Goal: Communication & Community: Answer question/provide support

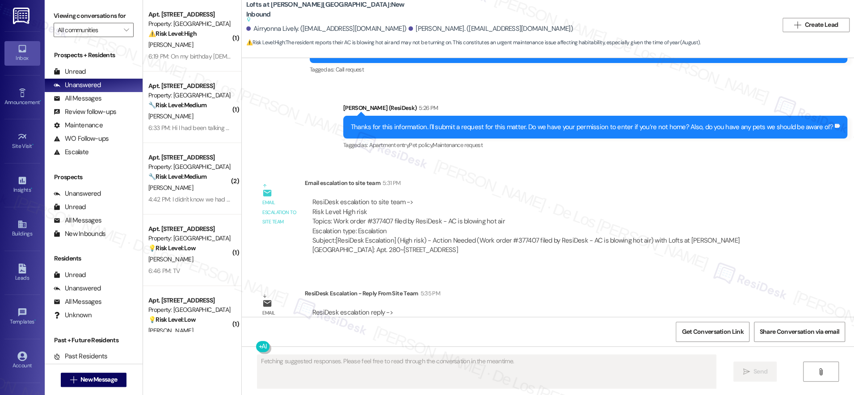
scroll to position [4257, 0]
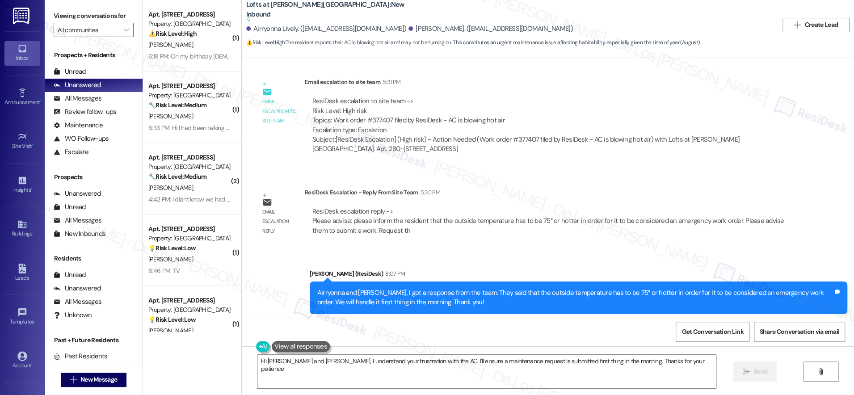
type textarea "Hi Airryonna and Demetria, I understand your frustration with the AC. I'll ensu…"
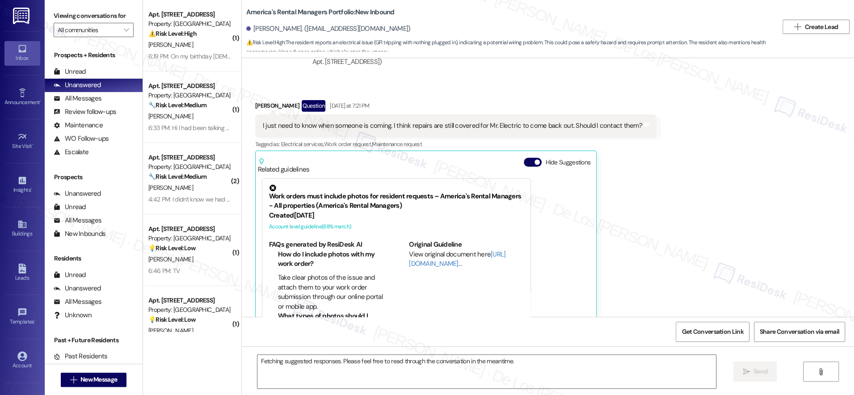
scroll to position [2562, 0]
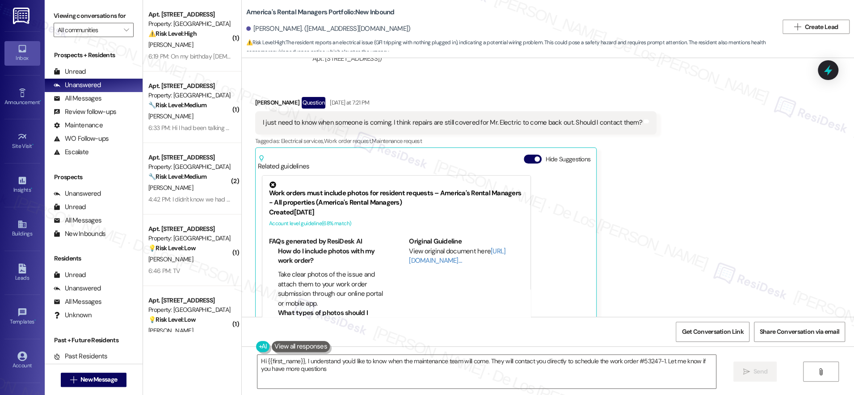
type textarea "Hi {{first_name}}, I understand you'd like to know when the maintenance team wi…"
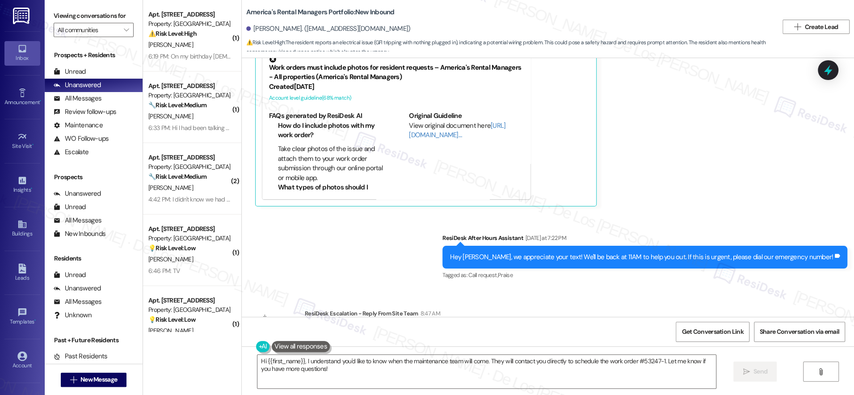
scroll to position [2795, 0]
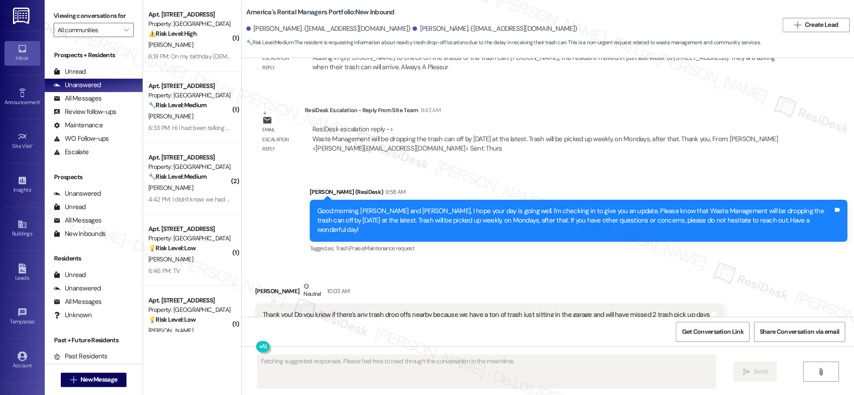
scroll to position [922, 0]
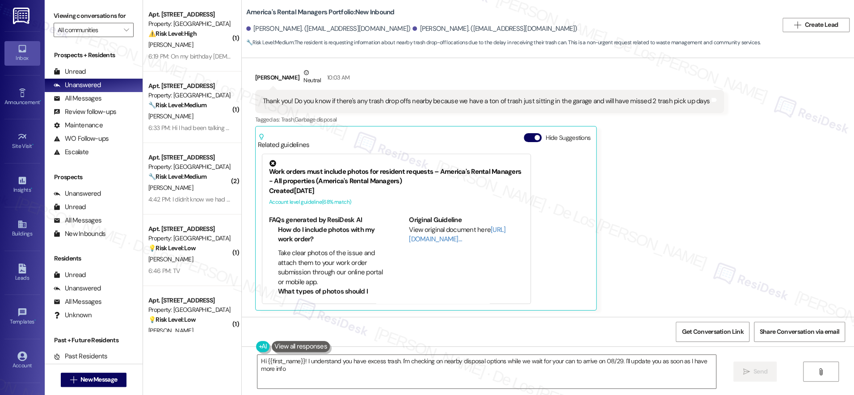
type textarea "Hi {{first_name}}! I understand you have excess trash. I'm checking on nearby d…"
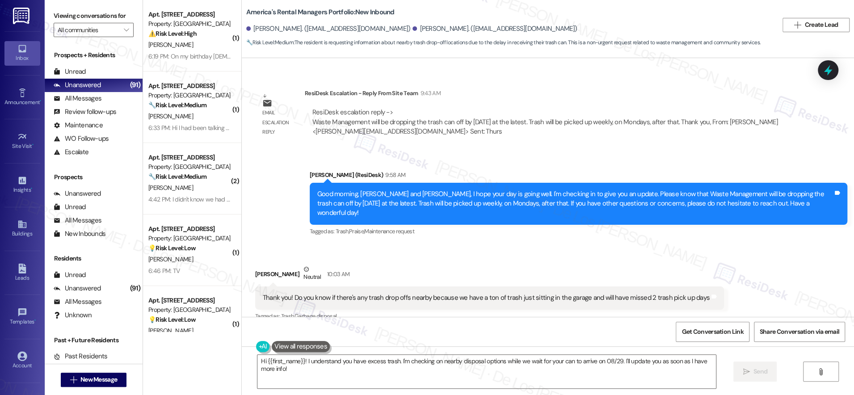
scroll to position [725, 0]
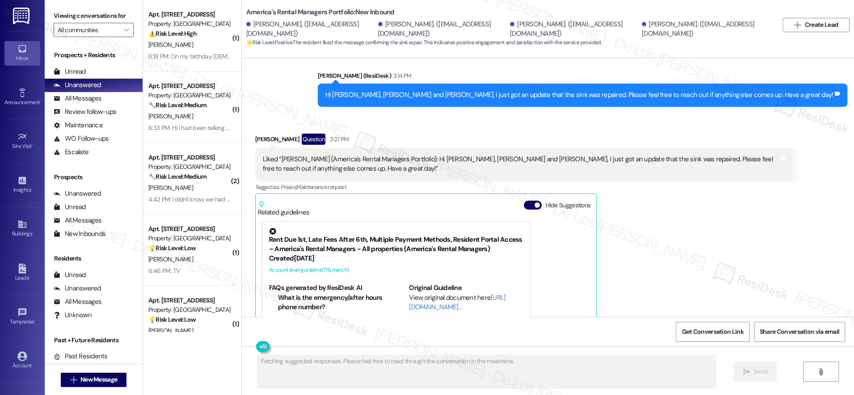
scroll to position [1204, 0]
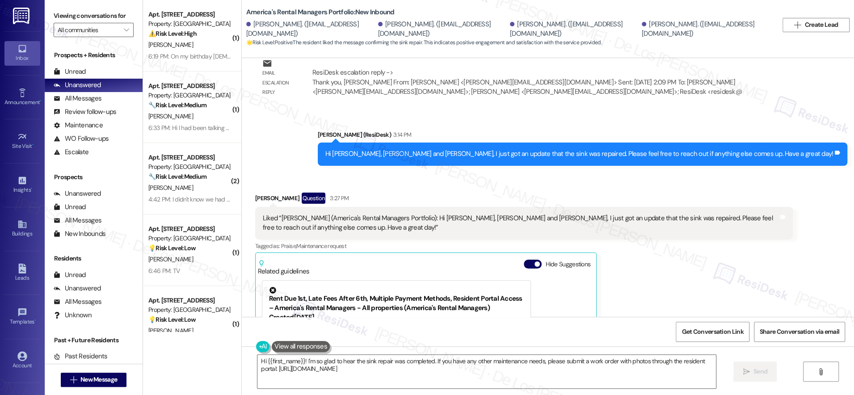
type textarea "Hi {{first_name}}! I'm so glad to hear the sink repair was completed. If you ha…"
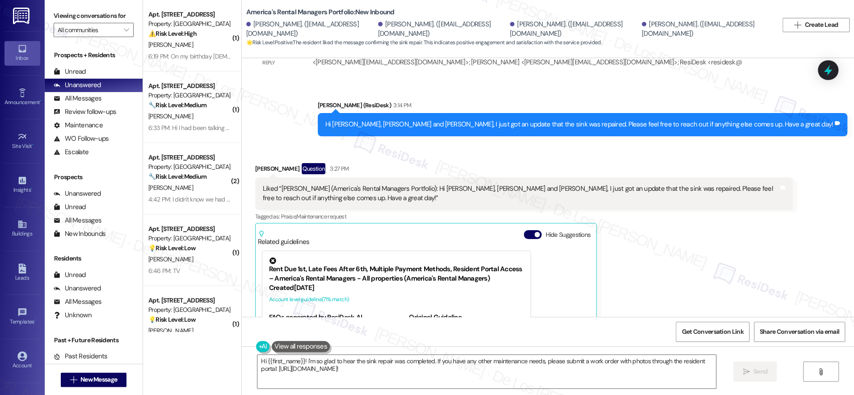
scroll to position [1110, 0]
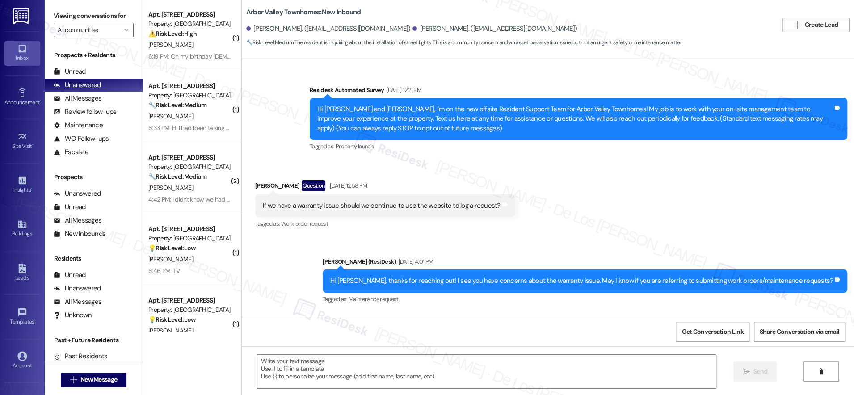
scroll to position [3720, 0]
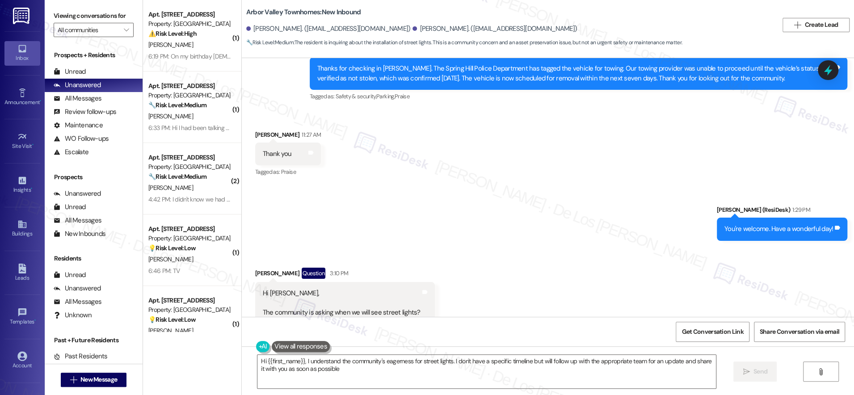
type textarea "Hi {{first_name}}, I understand the community's eagerness for street lights. I …"
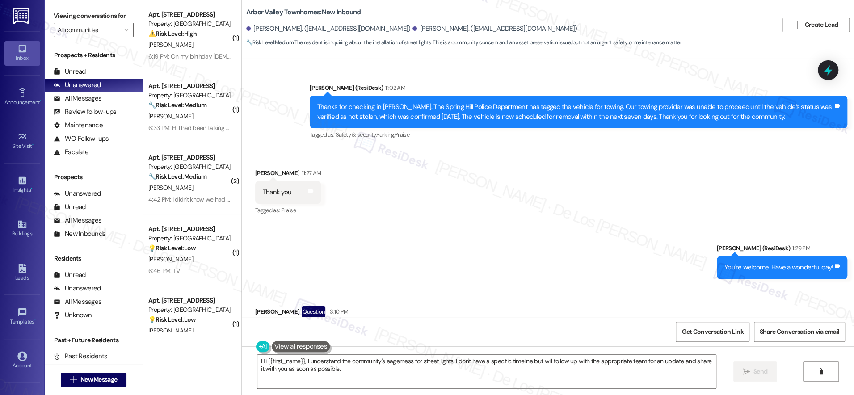
scroll to position [3581, 0]
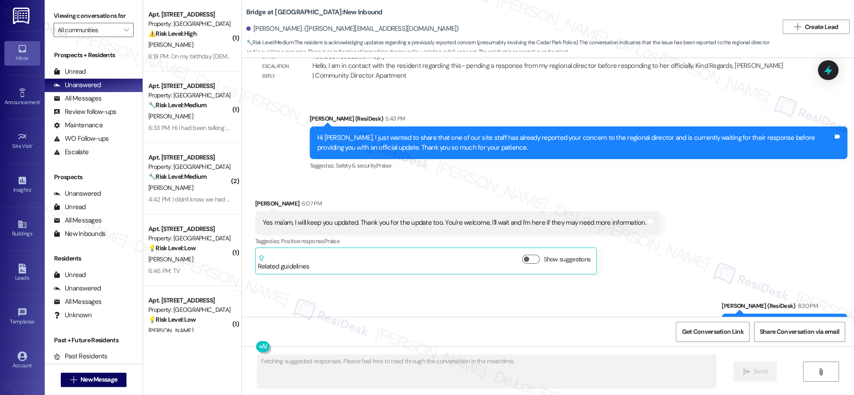
scroll to position [4361, 0]
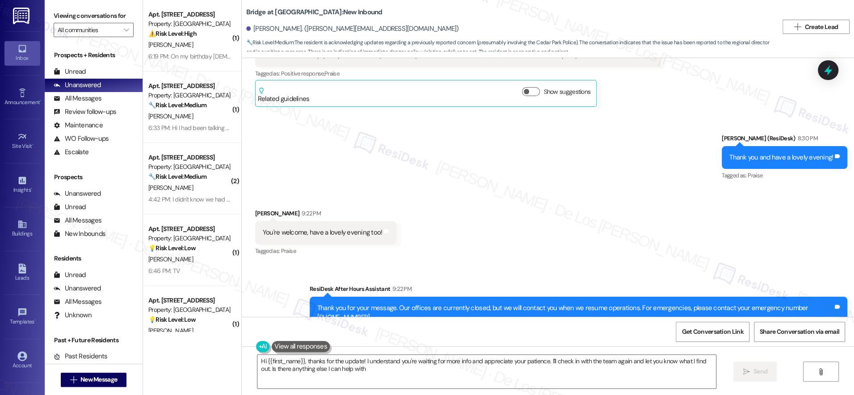
type textarea "Hi {{first_name}}, thanks for the update! I understand you're waiting for more …"
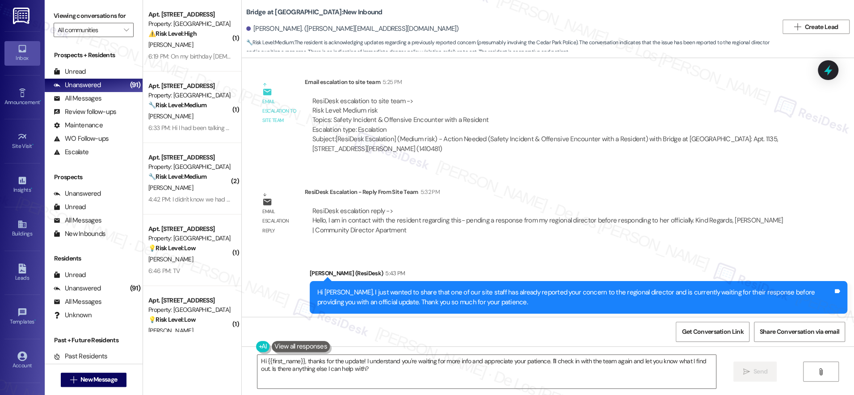
scroll to position [4044, 0]
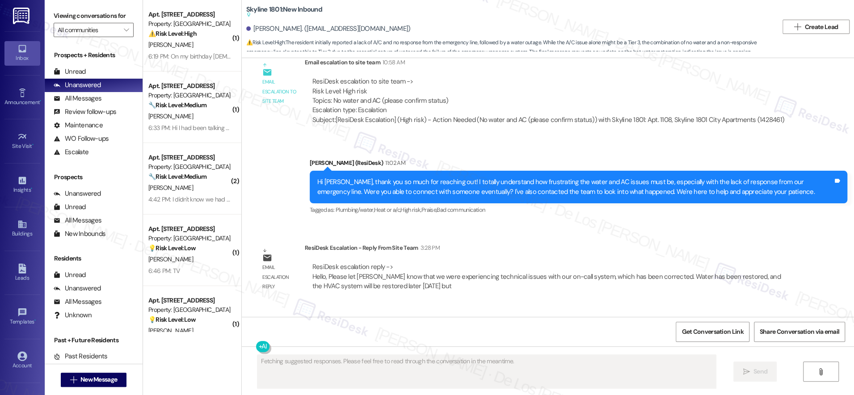
scroll to position [2607, 0]
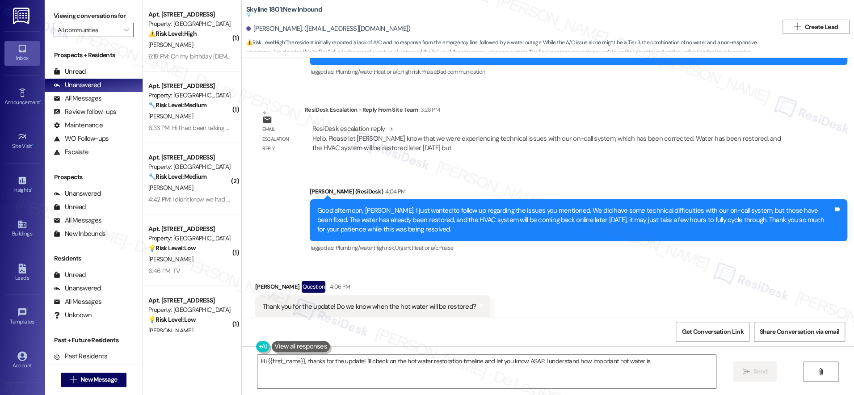
type textarea "Hi {{first_name}}, thanks for the update! I'll check on the hot water restorati…"
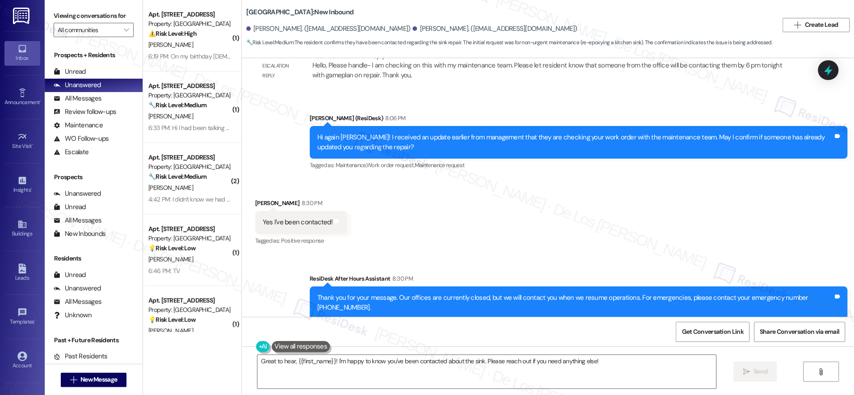
scroll to position [1077, 0]
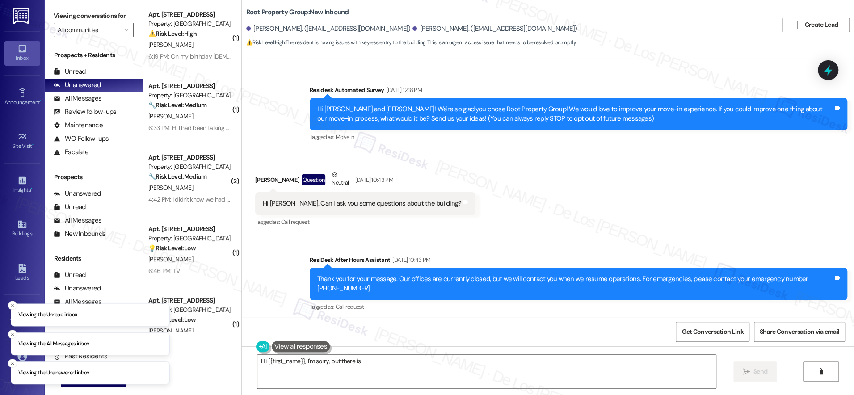
scroll to position [1618, 0]
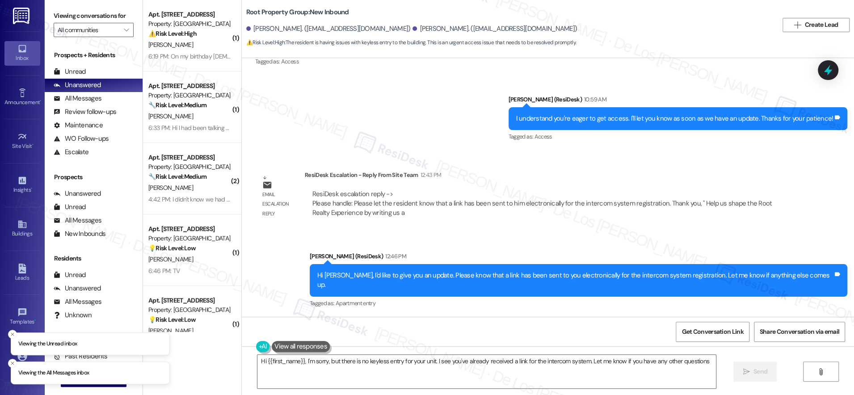
type textarea "Hi {{first_name}}, I'm sorry, but there is no keyless entry for your unit. I se…"
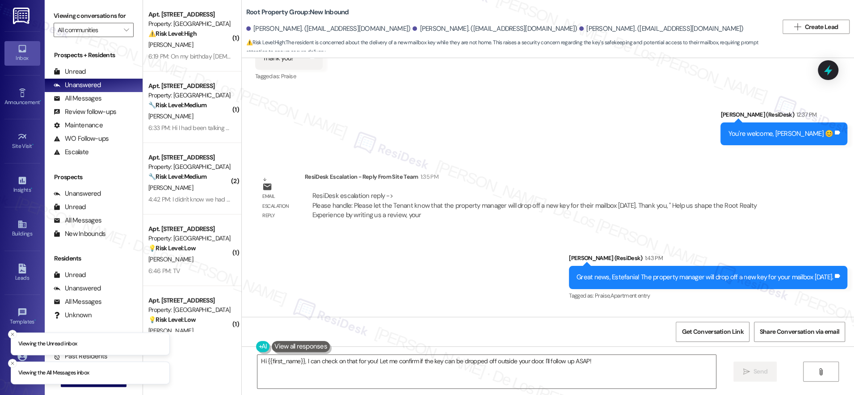
scroll to position [2818, 0]
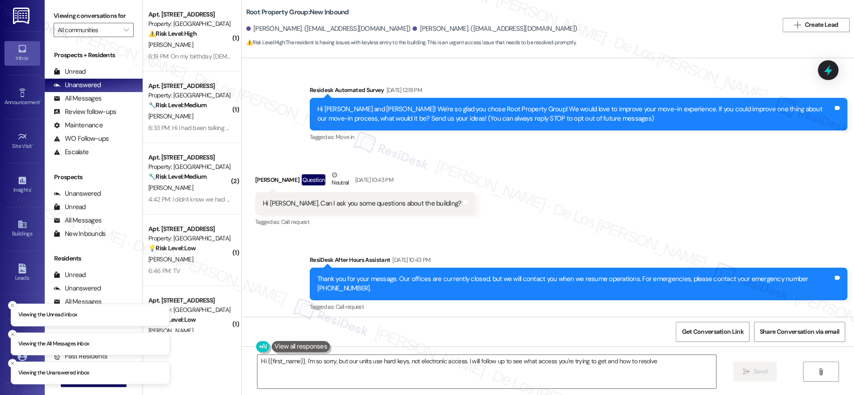
scroll to position [1618, 0]
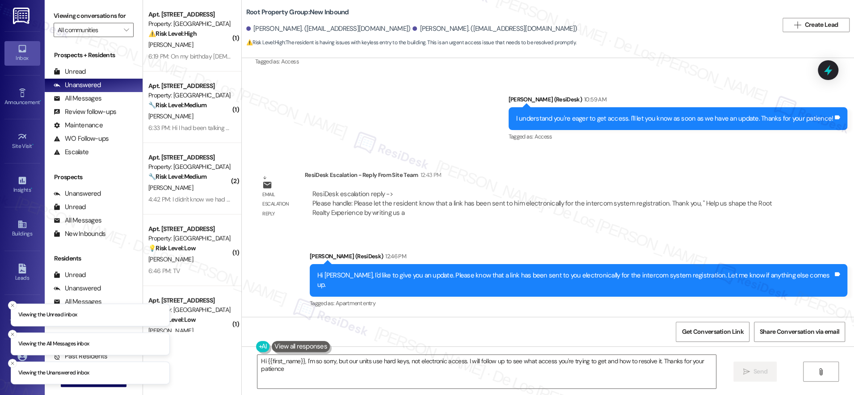
type textarea "Hi {{first_name}}, I'm so sorry, but our units use hard keys, not electronic ac…"
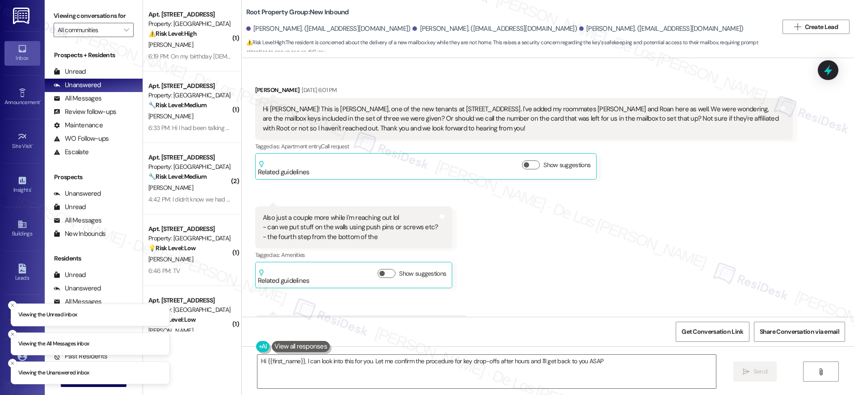
type textarea "Hi {{first_name}}, I can look into this for you. Let me confirm the procedure f…"
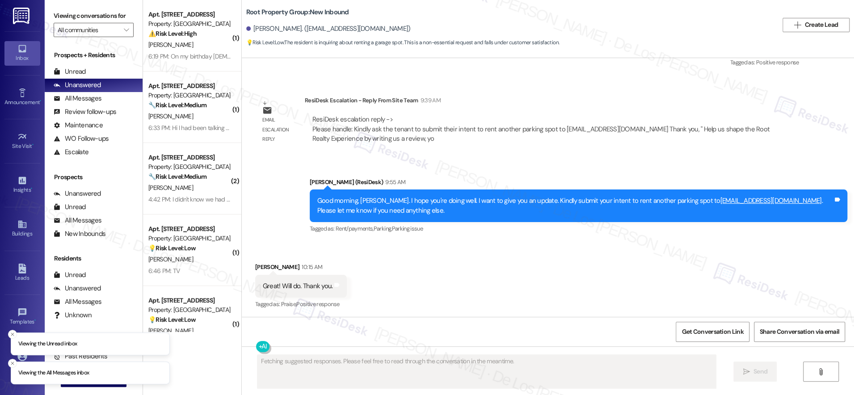
scroll to position [692, 0]
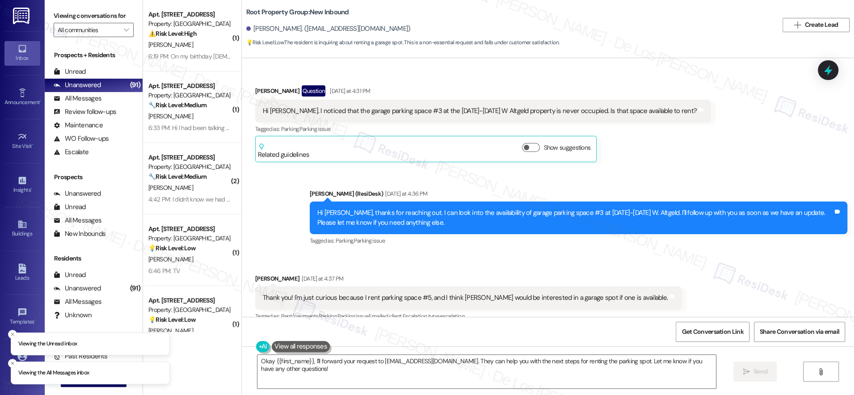
scroll to position [474, 0]
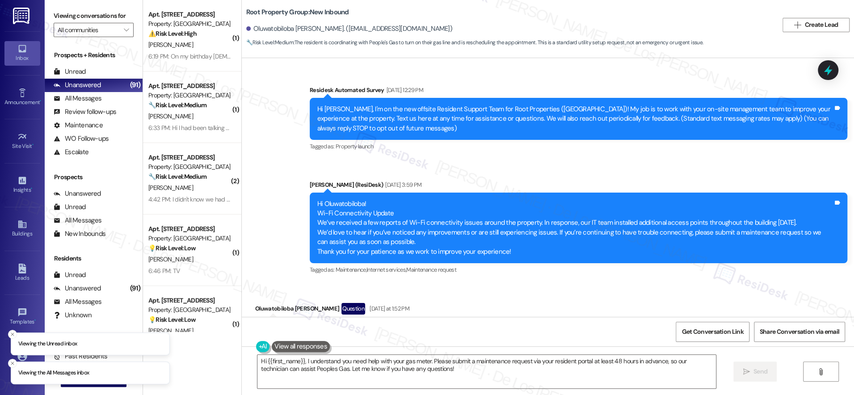
scroll to position [383, 0]
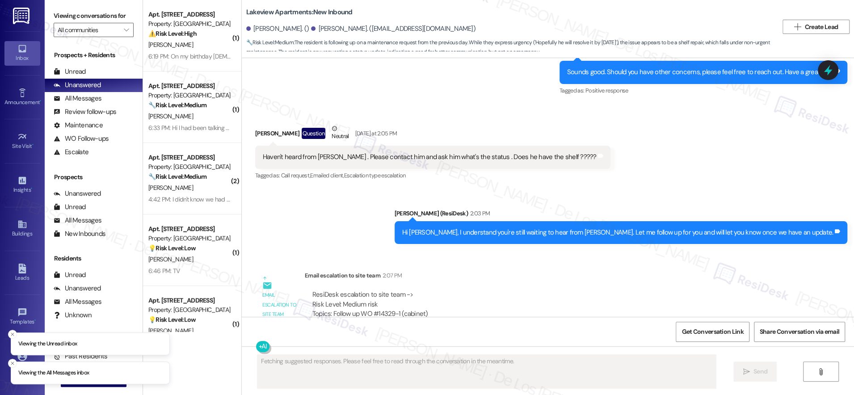
scroll to position [2729, 0]
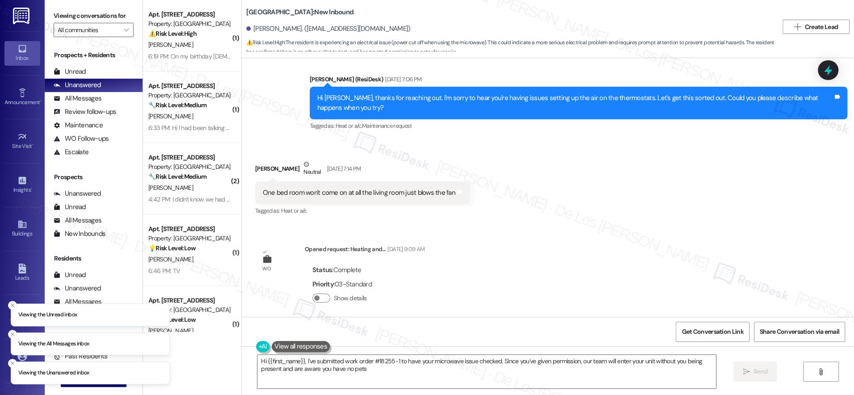
type textarea "Hi {{first_name}}, I've submitted work order #18255-1 to have your microwave is…"
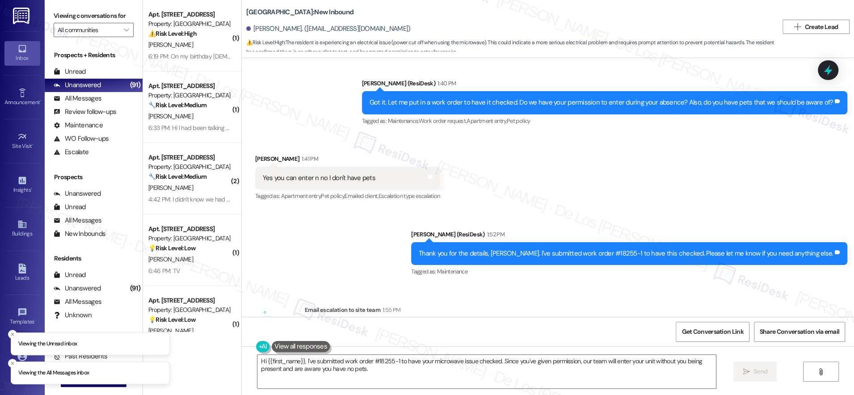
scroll to position [5173, 0]
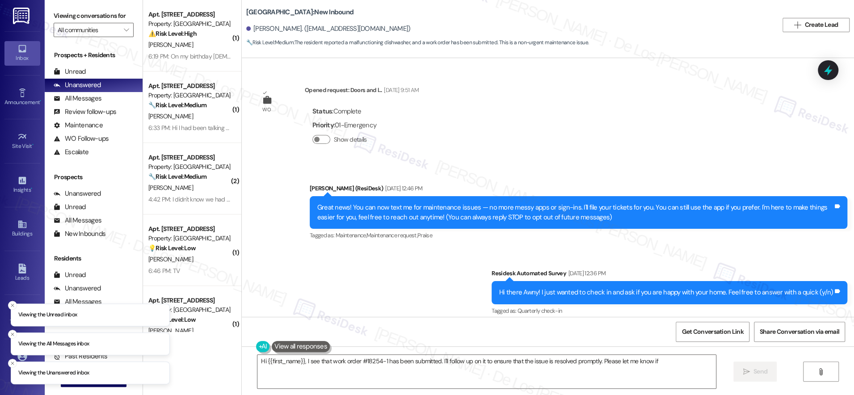
scroll to position [2820, 0]
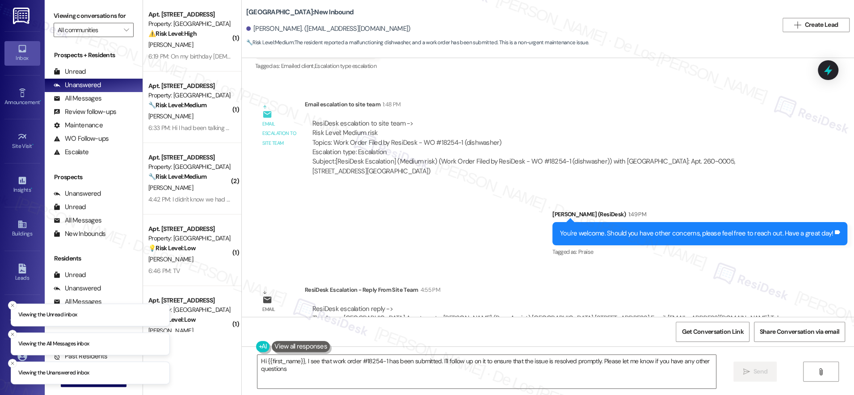
type textarea "Hi {{first_name}}, I see that work order #18254-1 has been submitted. I'll foll…"
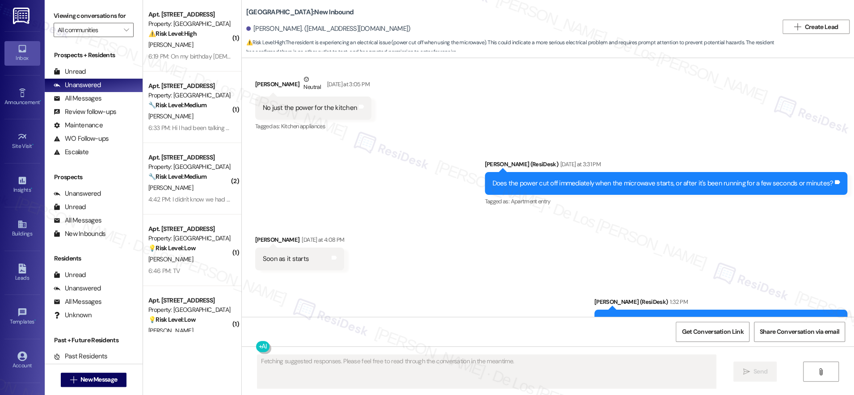
scroll to position [4906, 0]
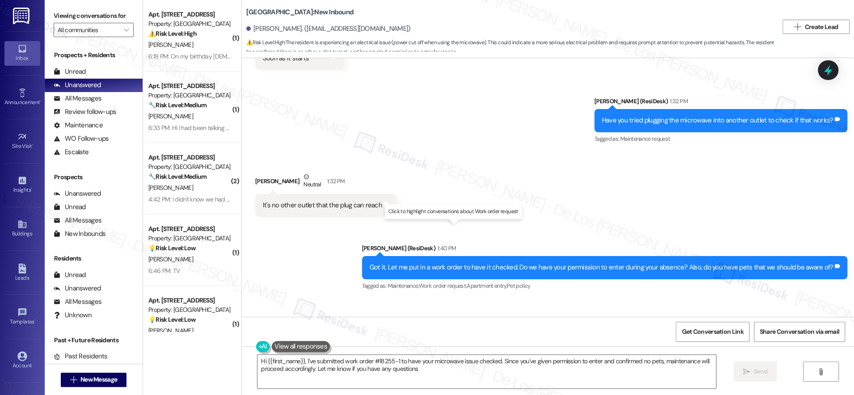
type textarea "Hi {{first_name}}, I've submitted work order #18255-1 to have your microwave is…"
click at [450, 159] on div "Received via SMS Latia Jones Neutral 1:32 PM It's no other outlet that the plug…" at bounding box center [548, 187] width 612 height 71
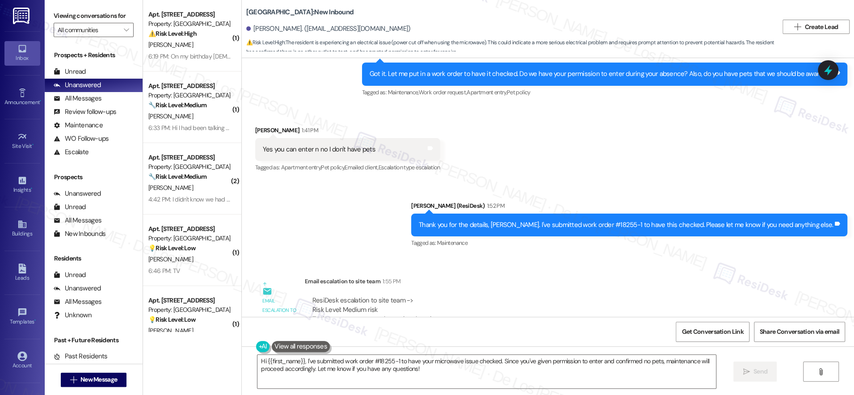
scroll to position [5173, 0]
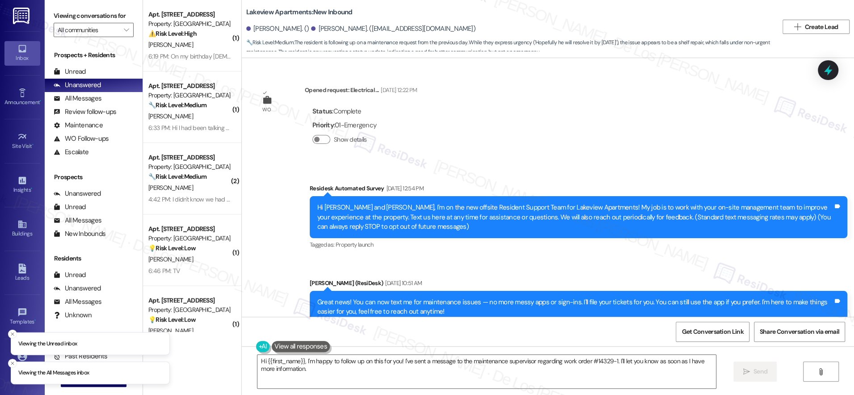
scroll to position [2729, 0]
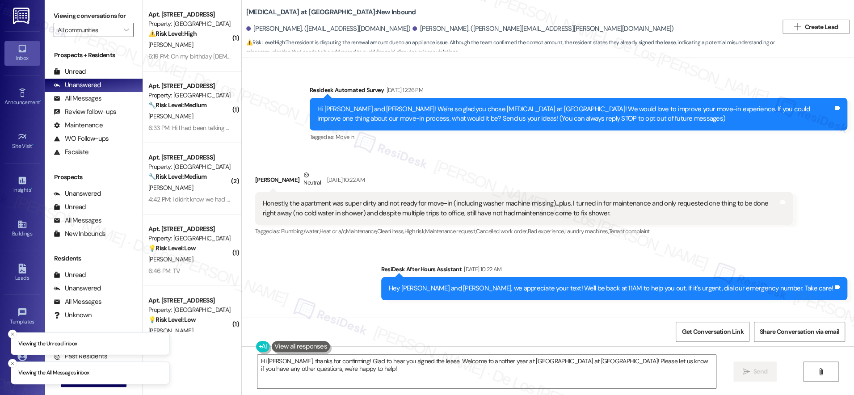
scroll to position [2899, 0]
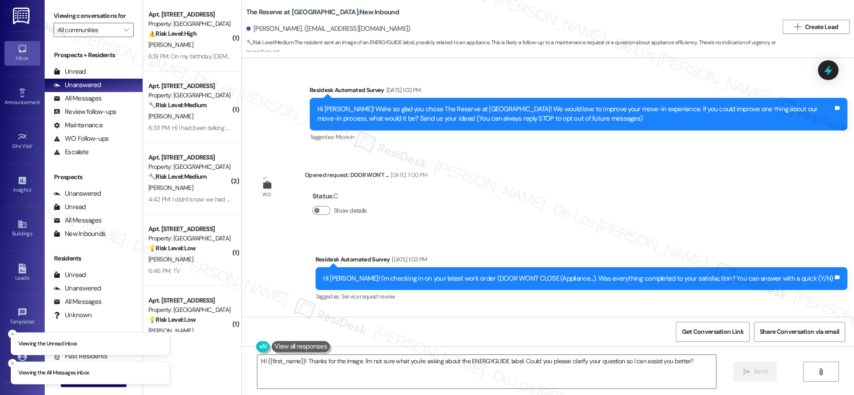
scroll to position [12169, 0]
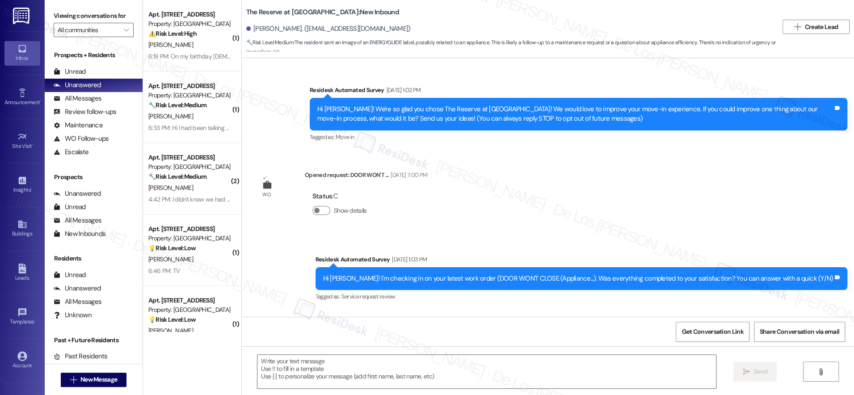
scroll to position [12169, 0]
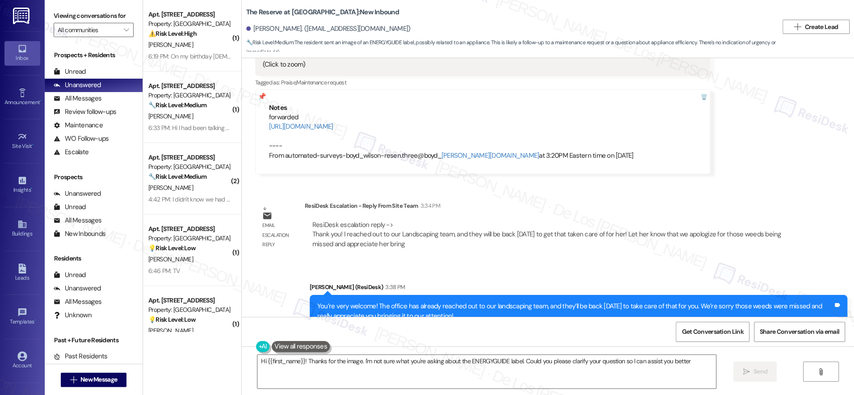
type textarea "Hi {{first_name}}! Thanks for the image. I'm not sure what you're asking about …"
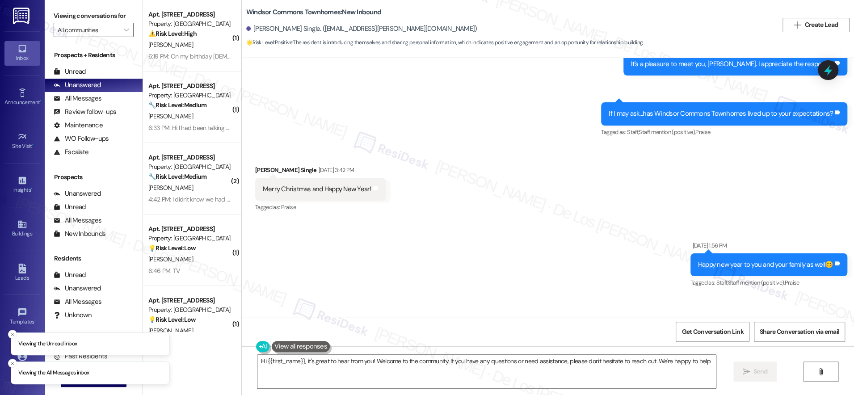
type textarea "Hi {{first_name}}, it's great to hear from you! Welcome to the community. If yo…"
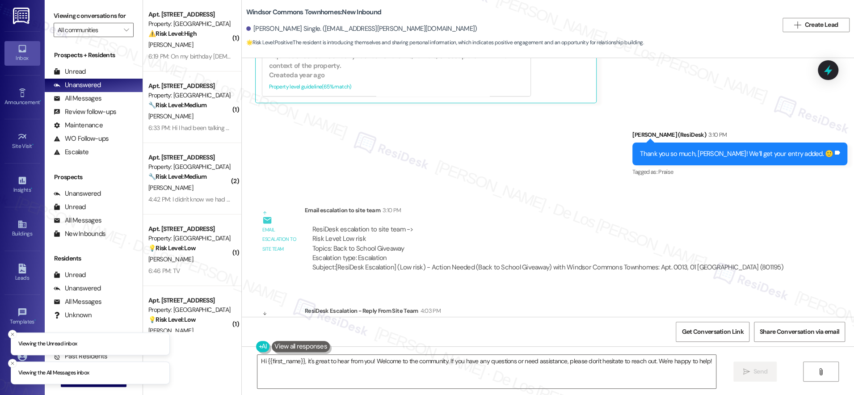
scroll to position [890, 0]
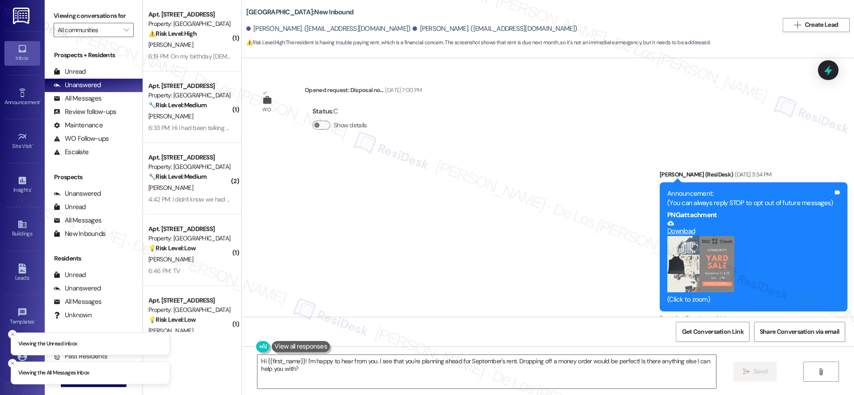
scroll to position [5225, 0]
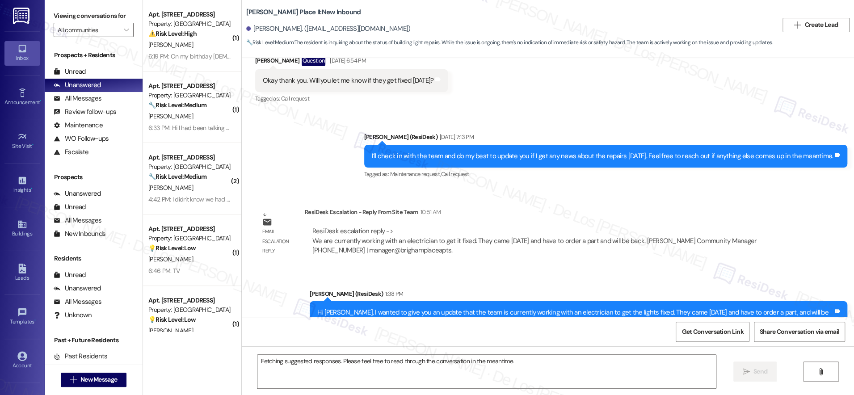
scroll to position [1415, 0]
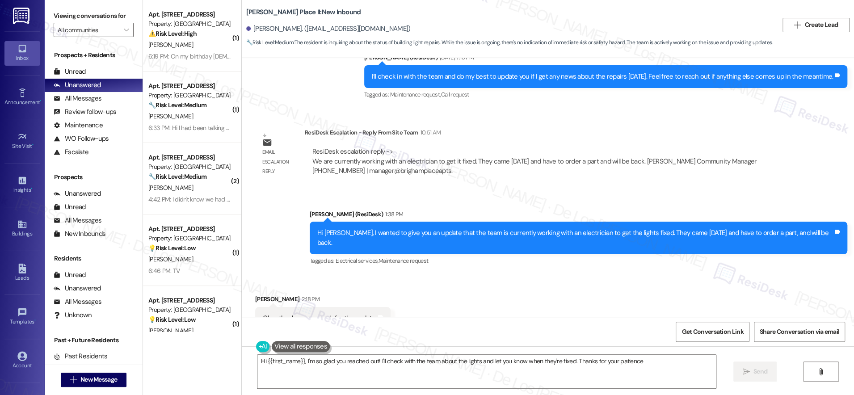
type textarea "Hi {{first_name}}, I'm so glad you reached out! I'll check with the team about …"
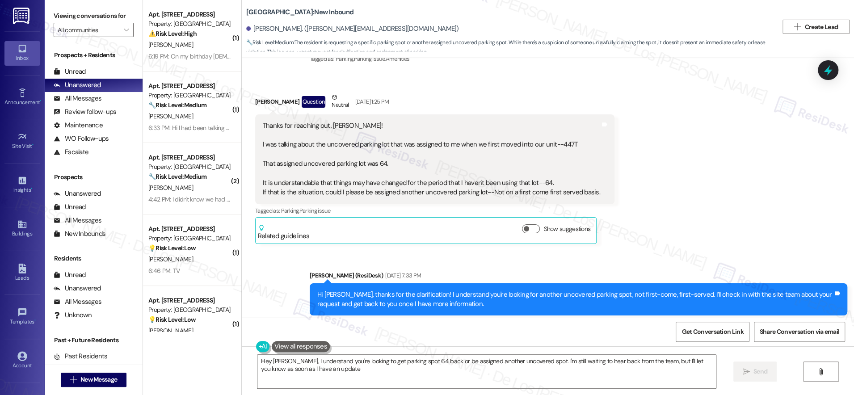
type textarea "Hey [PERSON_NAME], I understand you're looking to get parking spot 64 back or b…"
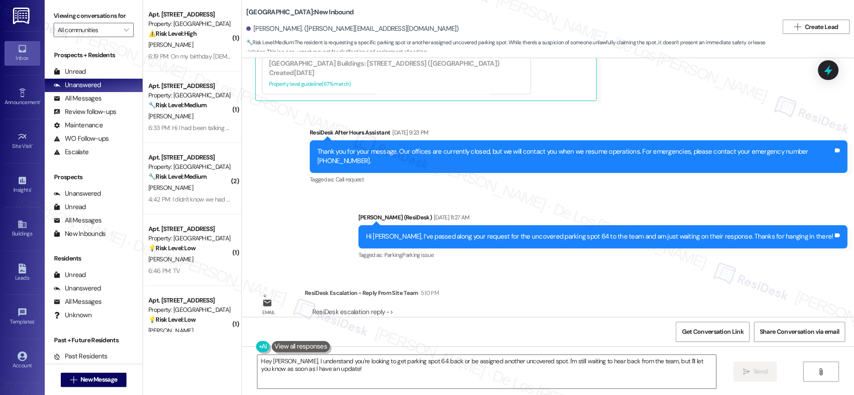
scroll to position [1250, 0]
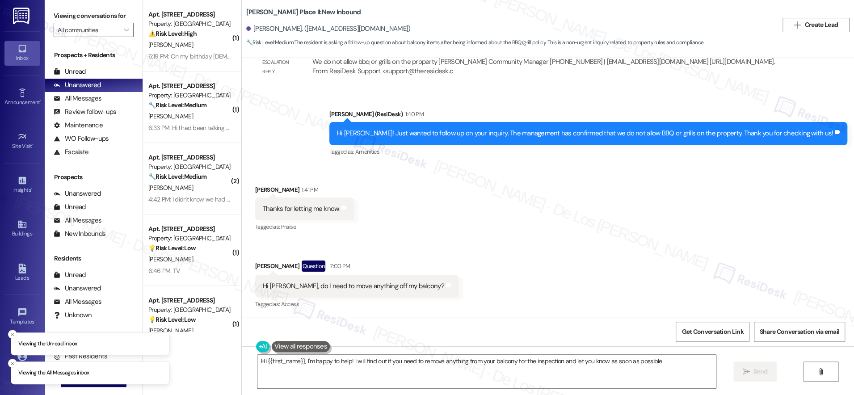
type textarea "Hi {{first_name}}, I'm happy to help! I will find out if you need to remove any…"
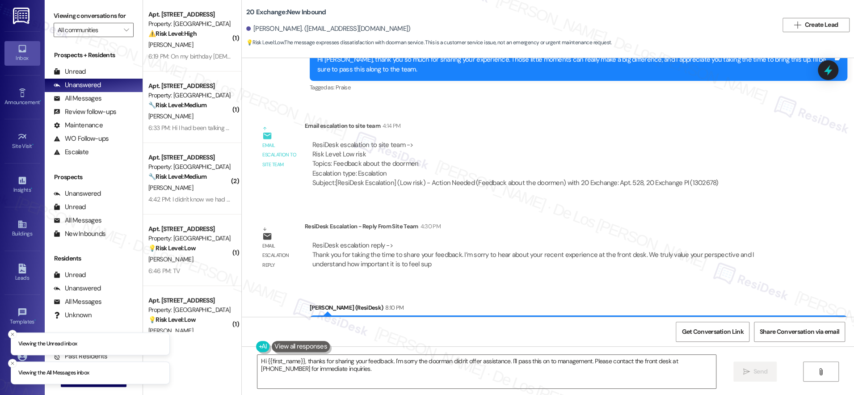
scroll to position [4817, 0]
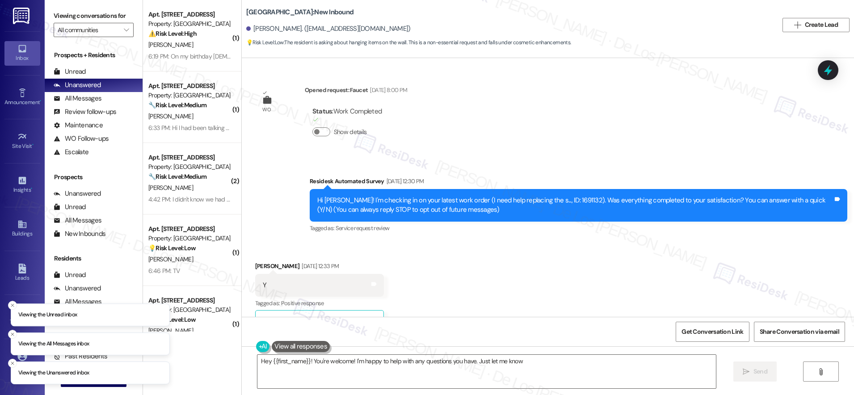
type textarea "Hey {{first_name}}! You're welcome! I'm happy to help with any questions you ha…"
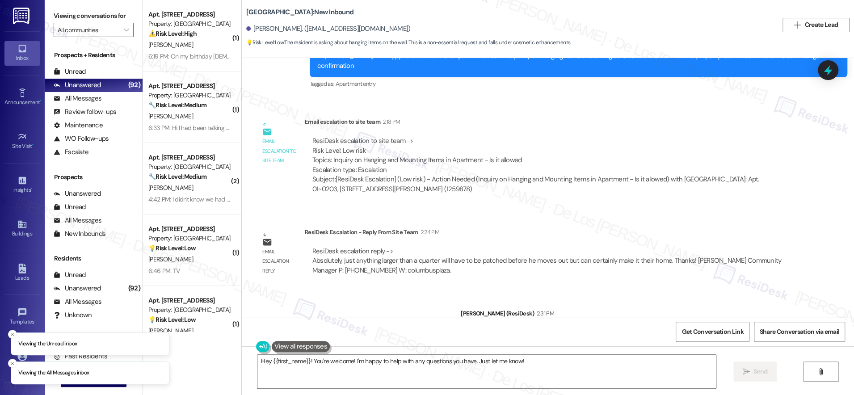
scroll to position [13312, 0]
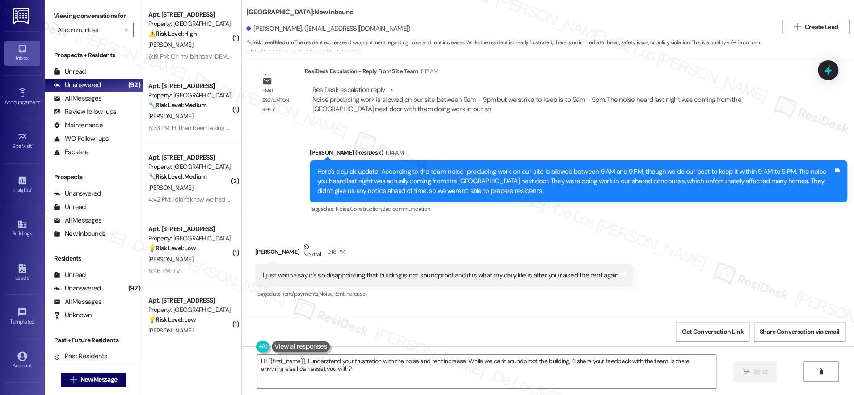
scroll to position [6665, 0]
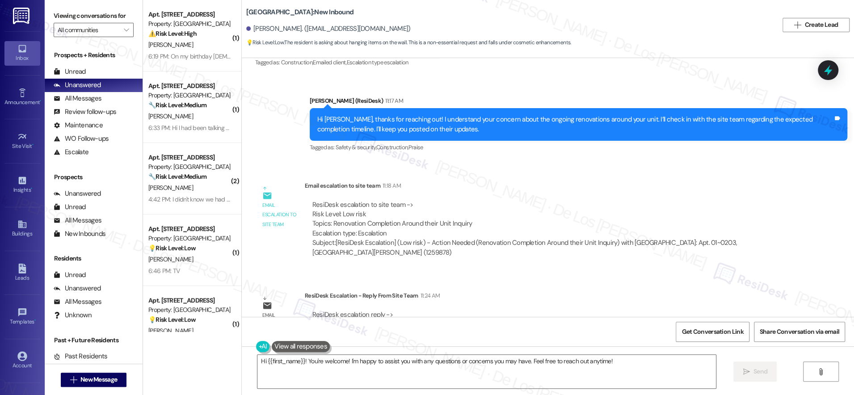
scroll to position [12809, 0]
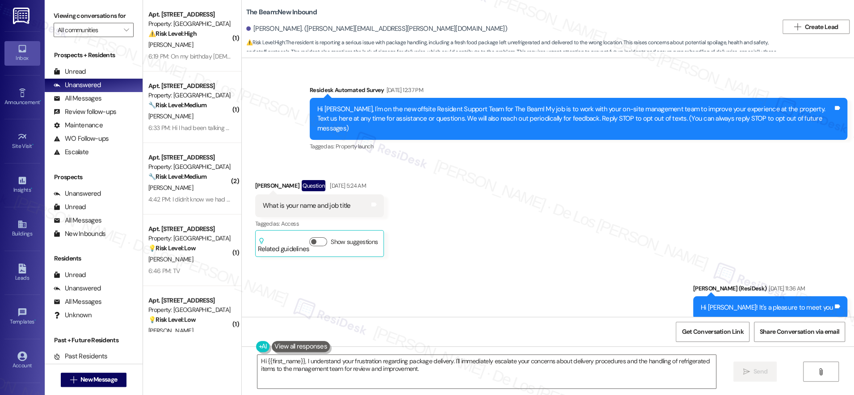
scroll to position [19565, 0]
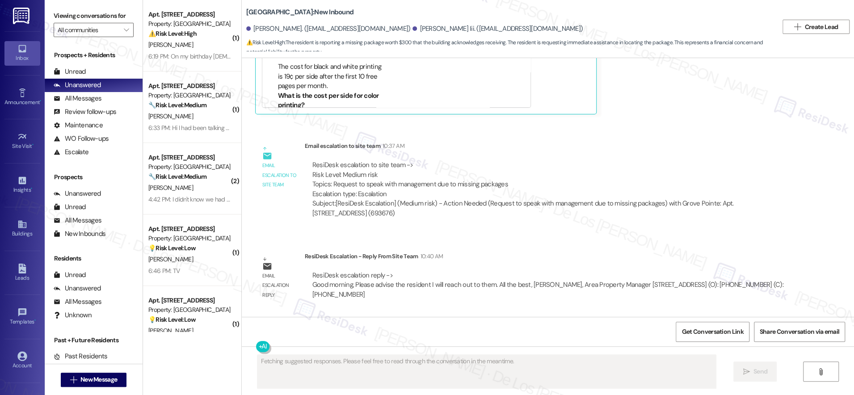
scroll to position [5897, 0]
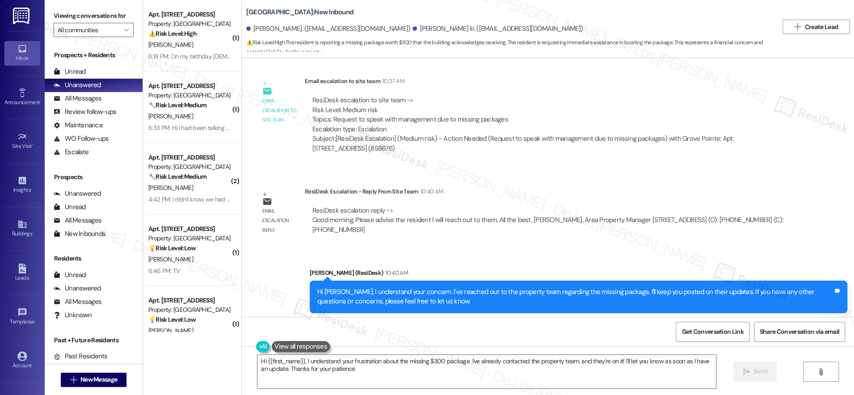
type textarea "Hi {{first_name}}, I understand your frustration about the missing $300 package…"
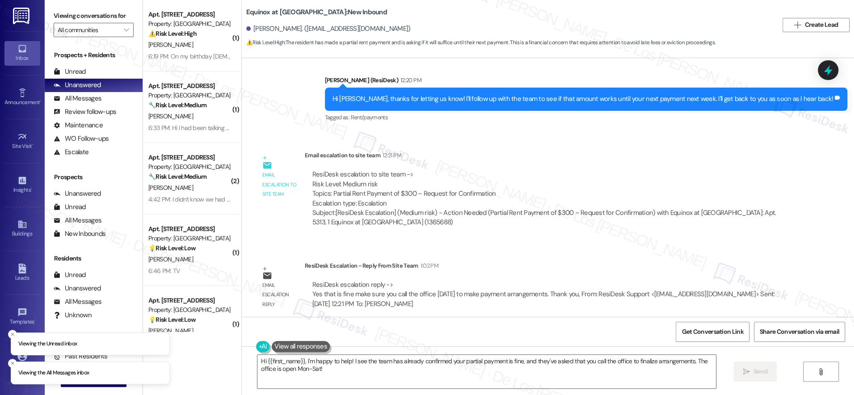
scroll to position [1311, 0]
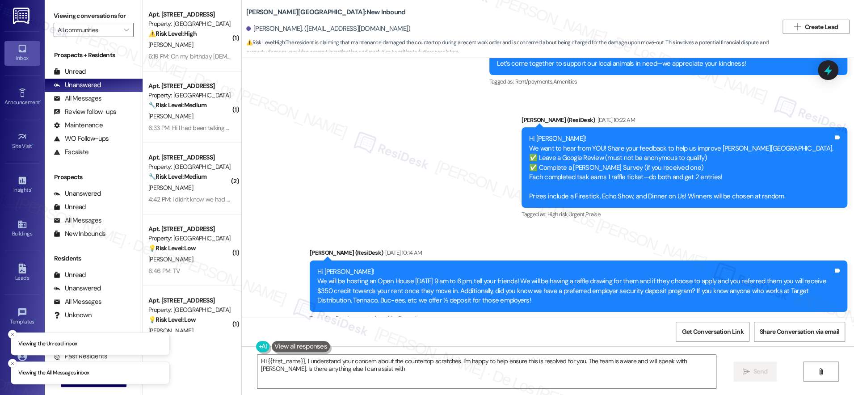
type textarea "Hi {{first_name}}, I understand your concern about the countertop scratches. I'…"
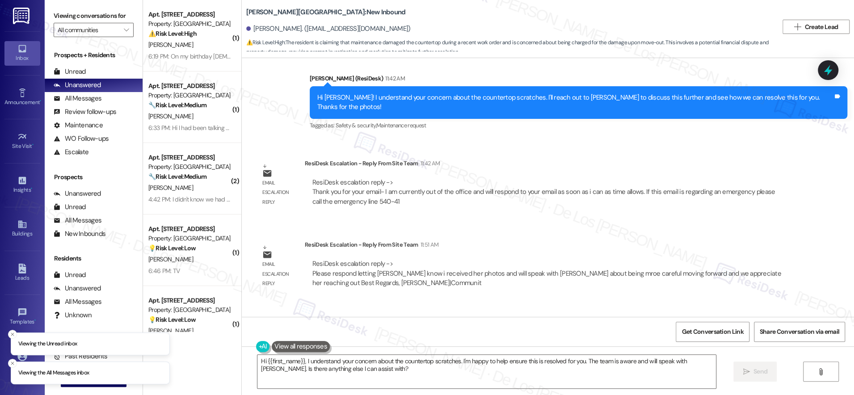
scroll to position [2445, 0]
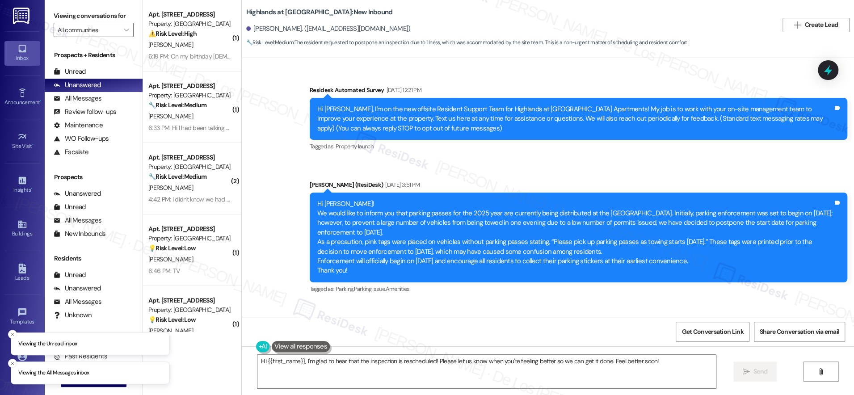
scroll to position [9977, 0]
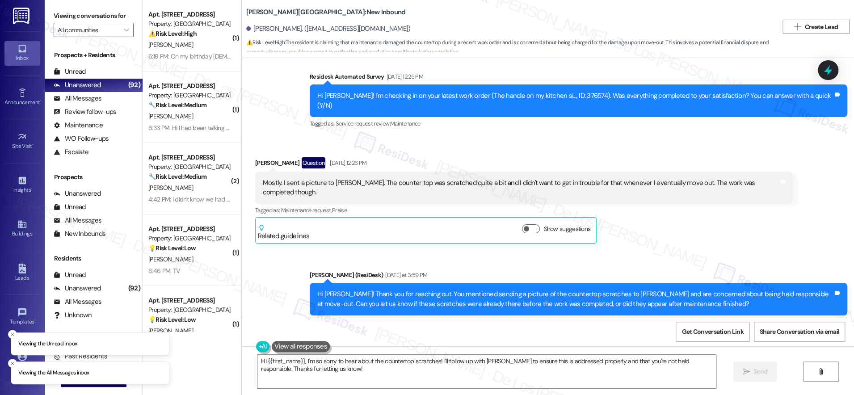
scroll to position [1956, 0]
